Goal: Use online tool/utility: Utilize a website feature to perform a specific function

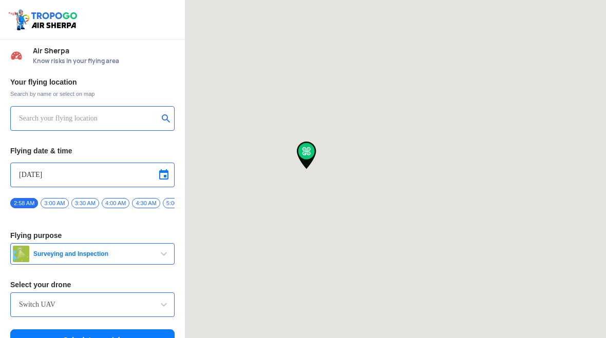
type input "[STREET_ADDRESS]"
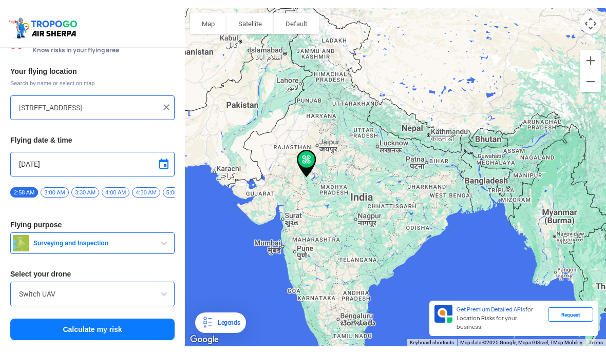
scroll to position [19, 0]
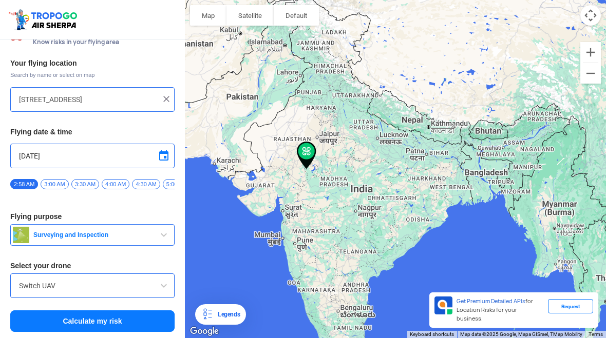
click at [168, 282] on span at bounding box center [164, 286] width 12 height 12
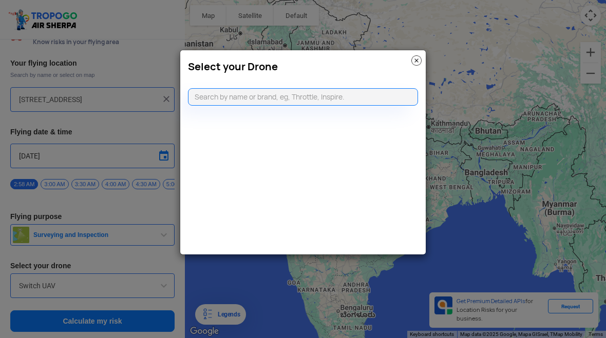
click at [348, 95] on input "text" at bounding box center [303, 96] width 230 height 17
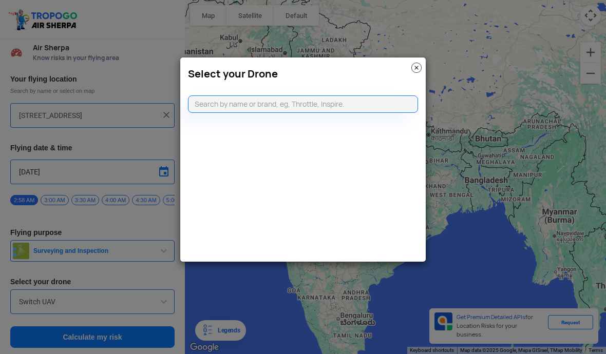
scroll to position [3, 0]
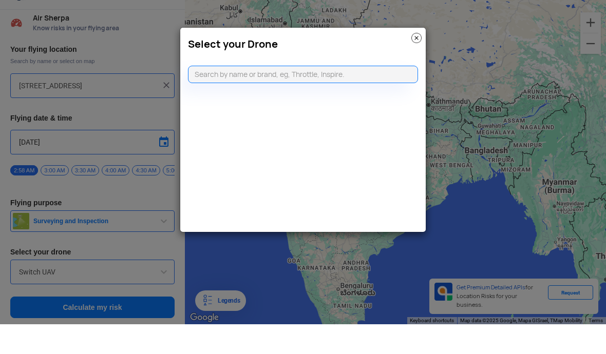
type input "D"
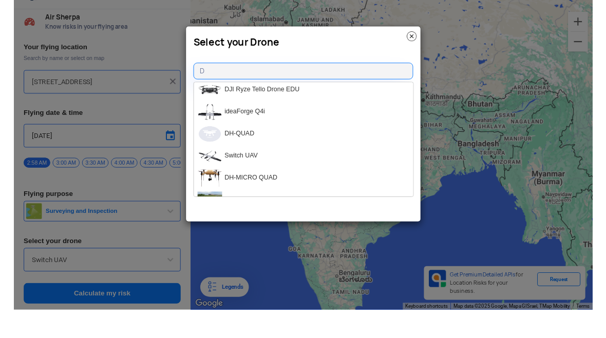
scroll to position [257, 0]
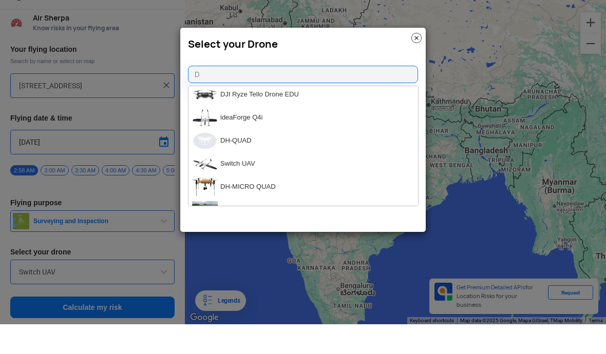
click at [336, 113] on li "DJI Ryze Tello Drone EDU" at bounding box center [303, 124] width 230 height 23
type input "DJI Ryze Tello Drone EDU"
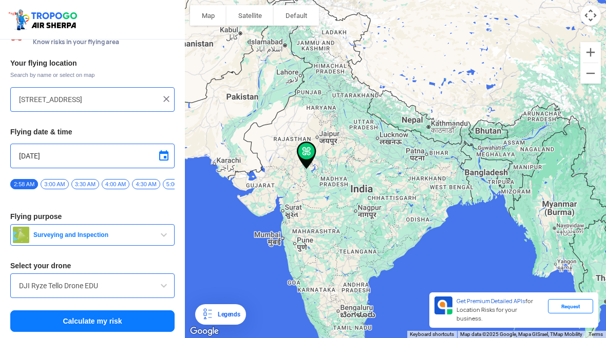
click at [133, 320] on button "Calculate my risk" at bounding box center [92, 322] width 164 height 22
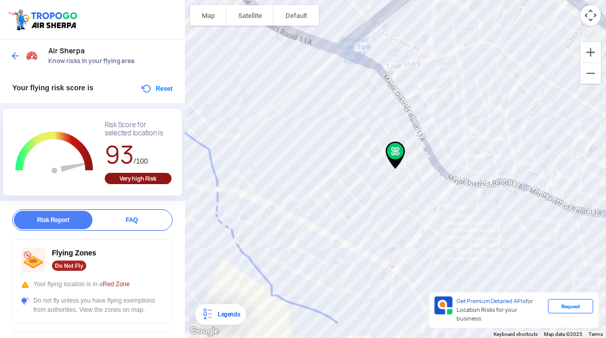
click at [150, 90] on button "Reset" at bounding box center [156, 89] width 32 height 12
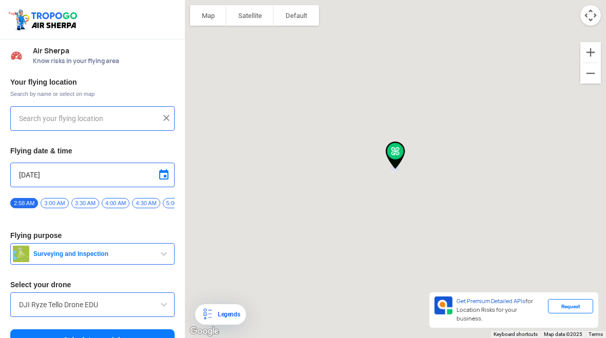
type input "[STREET_ADDRESS]"
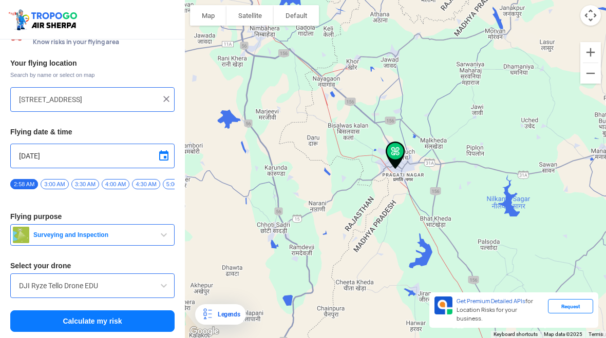
click at [168, 239] on span "button" at bounding box center [164, 235] width 12 height 12
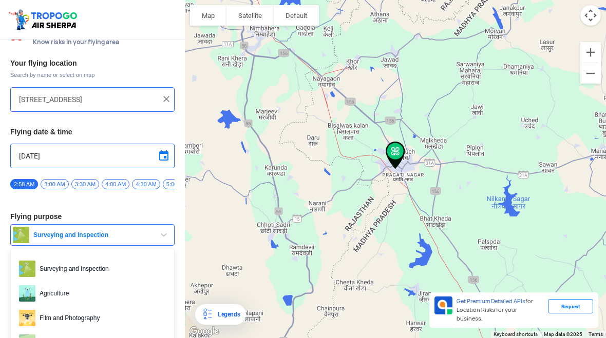
click at [85, 318] on div at bounding box center [303, 169] width 606 height 338
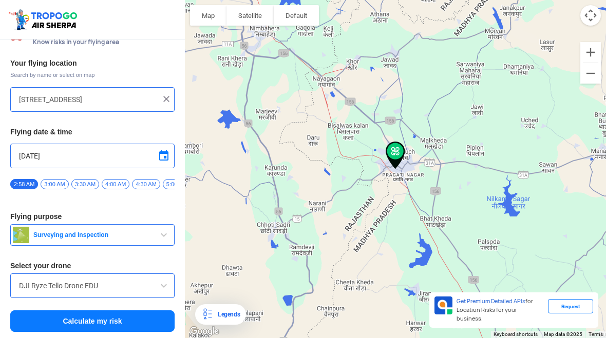
click at [115, 319] on button "Calculate my risk" at bounding box center [92, 322] width 164 height 22
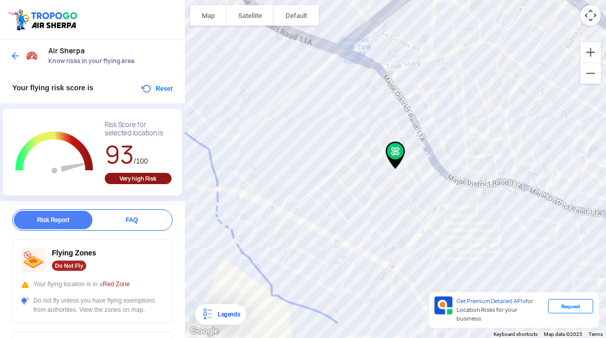
click at [158, 88] on button "Reset" at bounding box center [156, 89] width 32 height 12
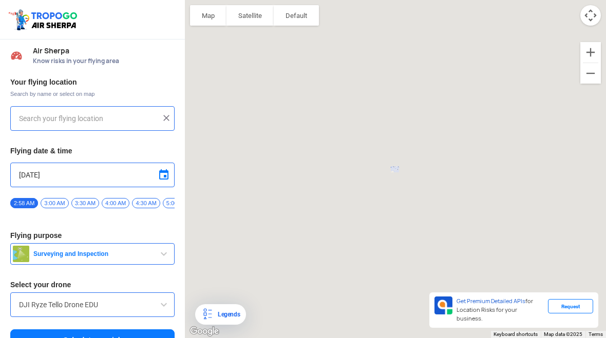
type input "[STREET_ADDRESS]"
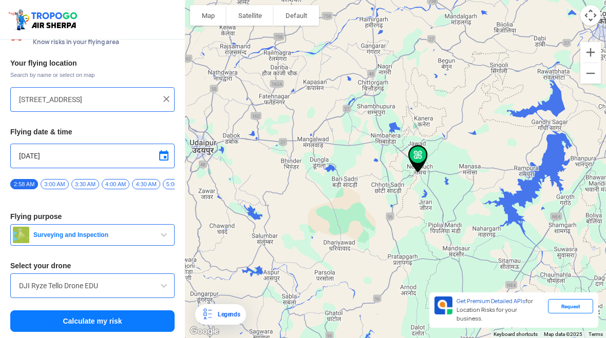
click at [85, 287] on input "DJI Ryze Tello Drone EDU" at bounding box center [92, 286] width 147 height 12
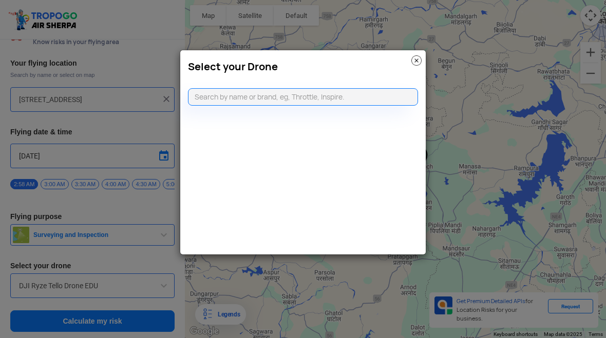
scroll to position [0, 0]
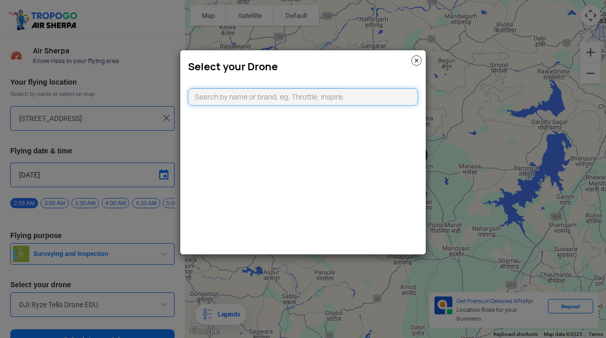
click at [363, 93] on input "text" at bounding box center [303, 96] width 230 height 17
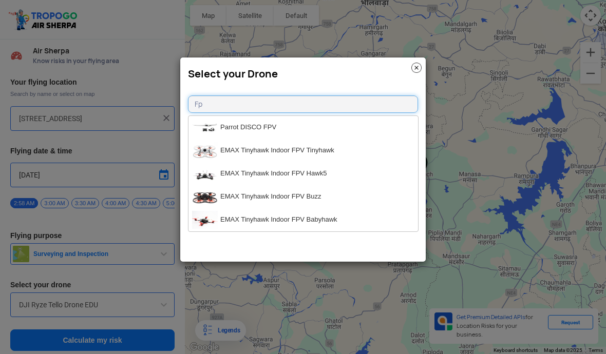
type input "Fpv"
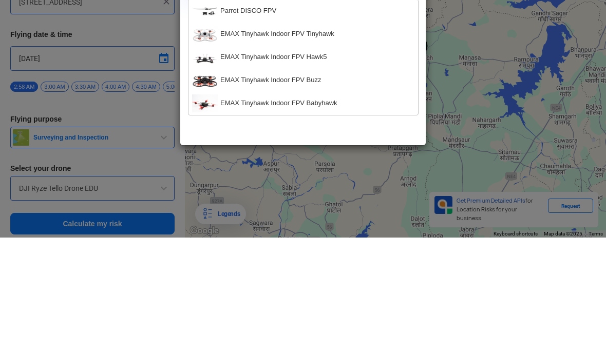
click at [319, 139] on li "EMAX Tinyhawk Indoor FPV Tinyhawk" at bounding box center [303, 150] width 230 height 23
type input "EMAX Tinyhawk Indoor FPV Tinyhawk"
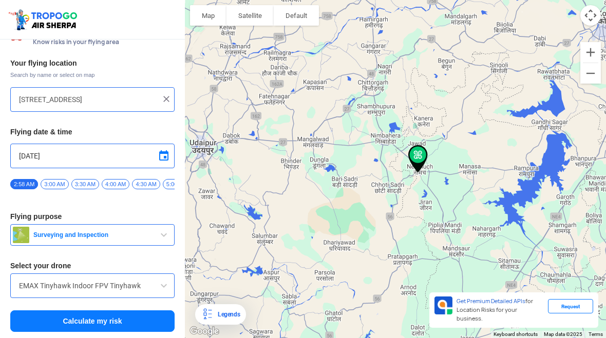
scroll to position [19, 0]
click at [125, 322] on button "Calculate my risk" at bounding box center [92, 322] width 164 height 22
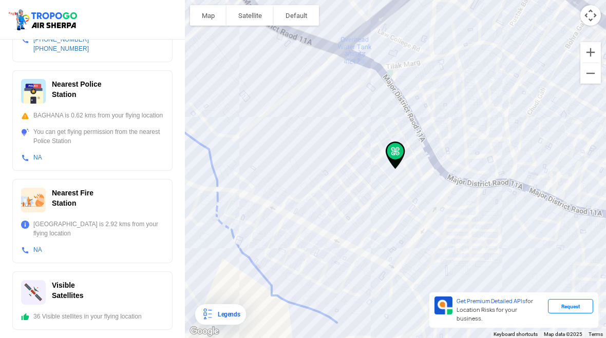
scroll to position [389, 0]
